Goal: Submit feedback/report problem

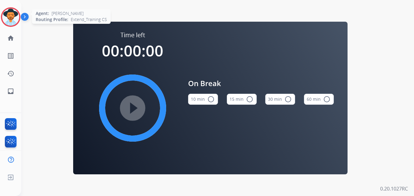
click at [9, 14] on img at bounding box center [10, 17] width 17 height 17
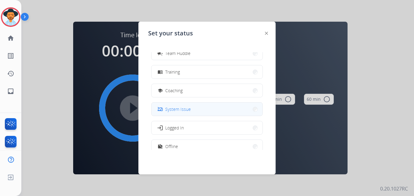
scroll to position [91, 0]
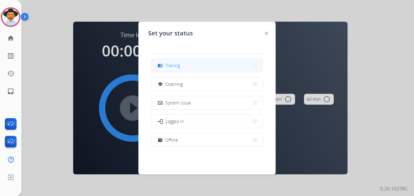
click at [177, 65] on span "Training" at bounding box center [172, 65] width 15 height 6
